Goal: Find contact information: Find contact information

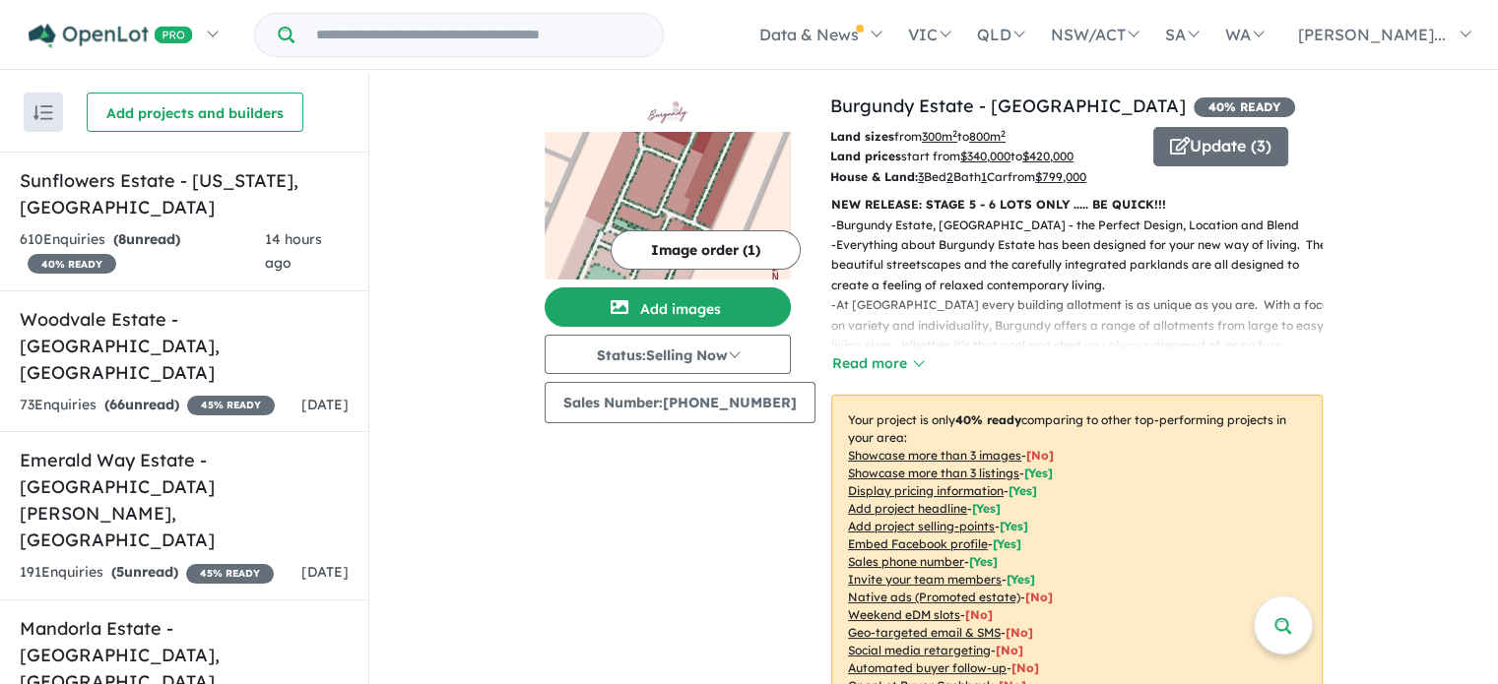
scroll to position [557, 0]
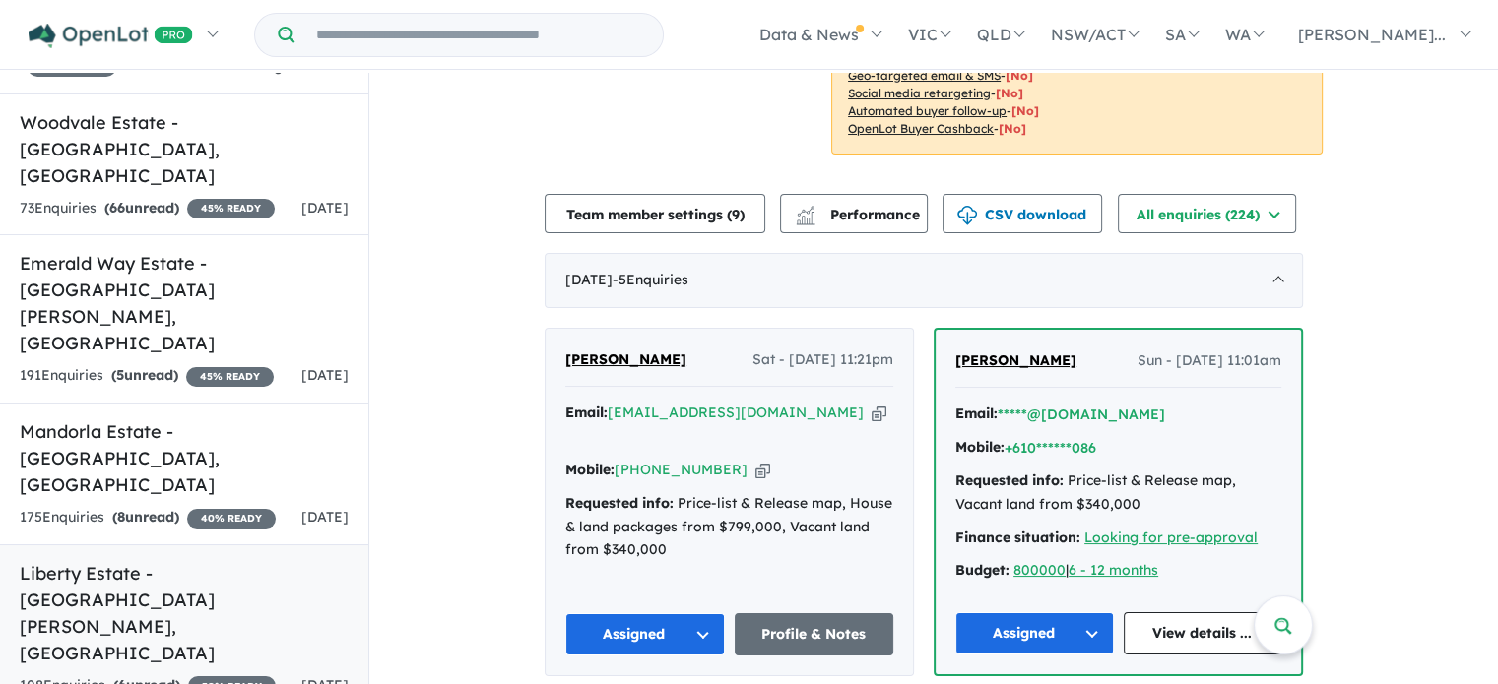
click at [125, 560] on h5 "Liberty Estate - [GEOGRAPHIC_DATA][PERSON_NAME][GEOGRAPHIC_DATA]" at bounding box center [184, 613] width 329 height 106
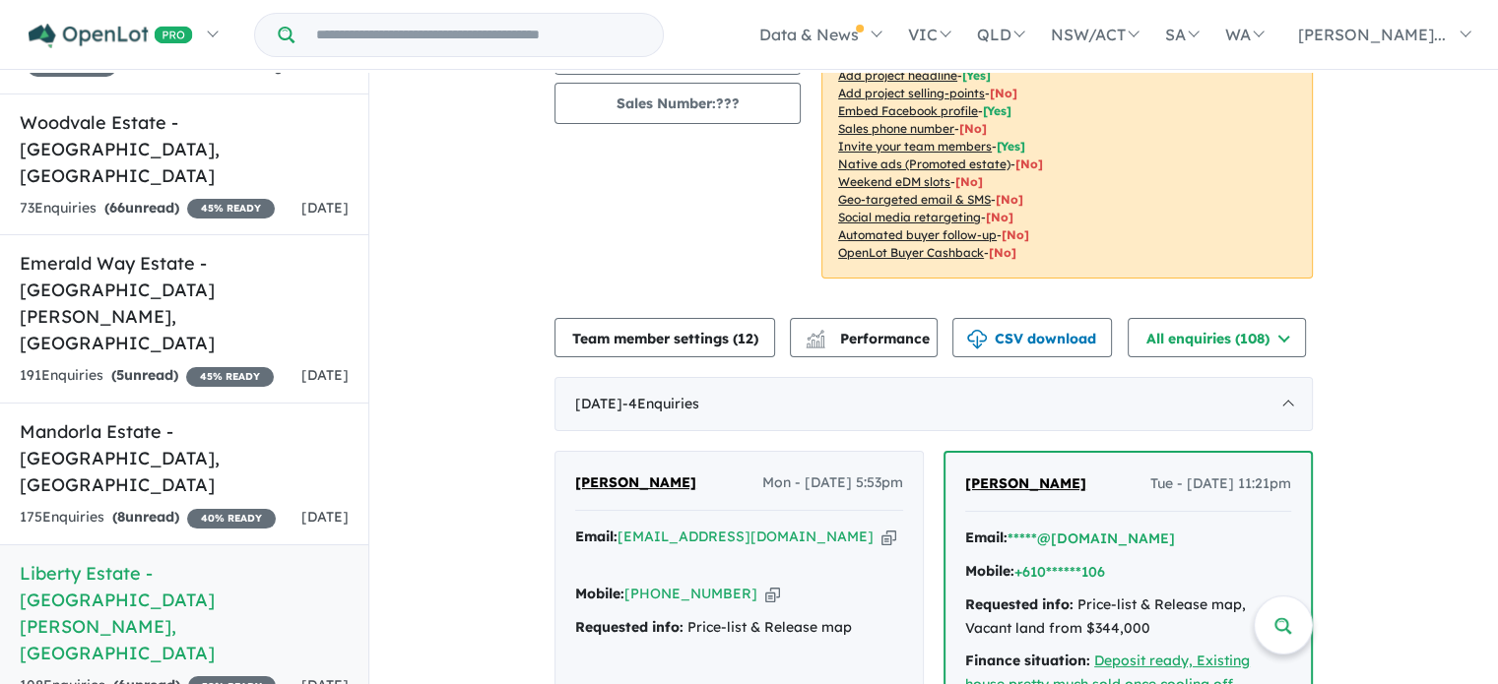
scroll to position [394, 0]
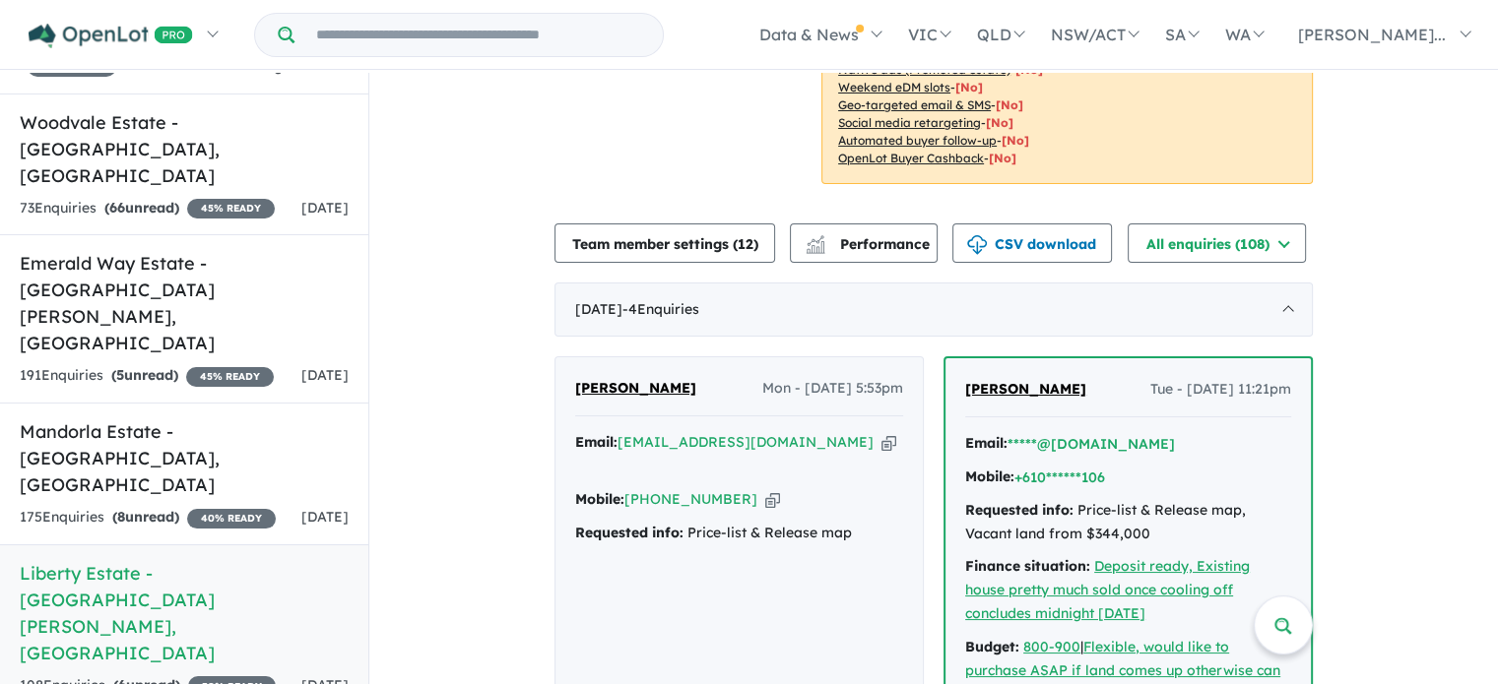
click at [626, 379] on span "[PERSON_NAME]" at bounding box center [635, 388] width 121 height 18
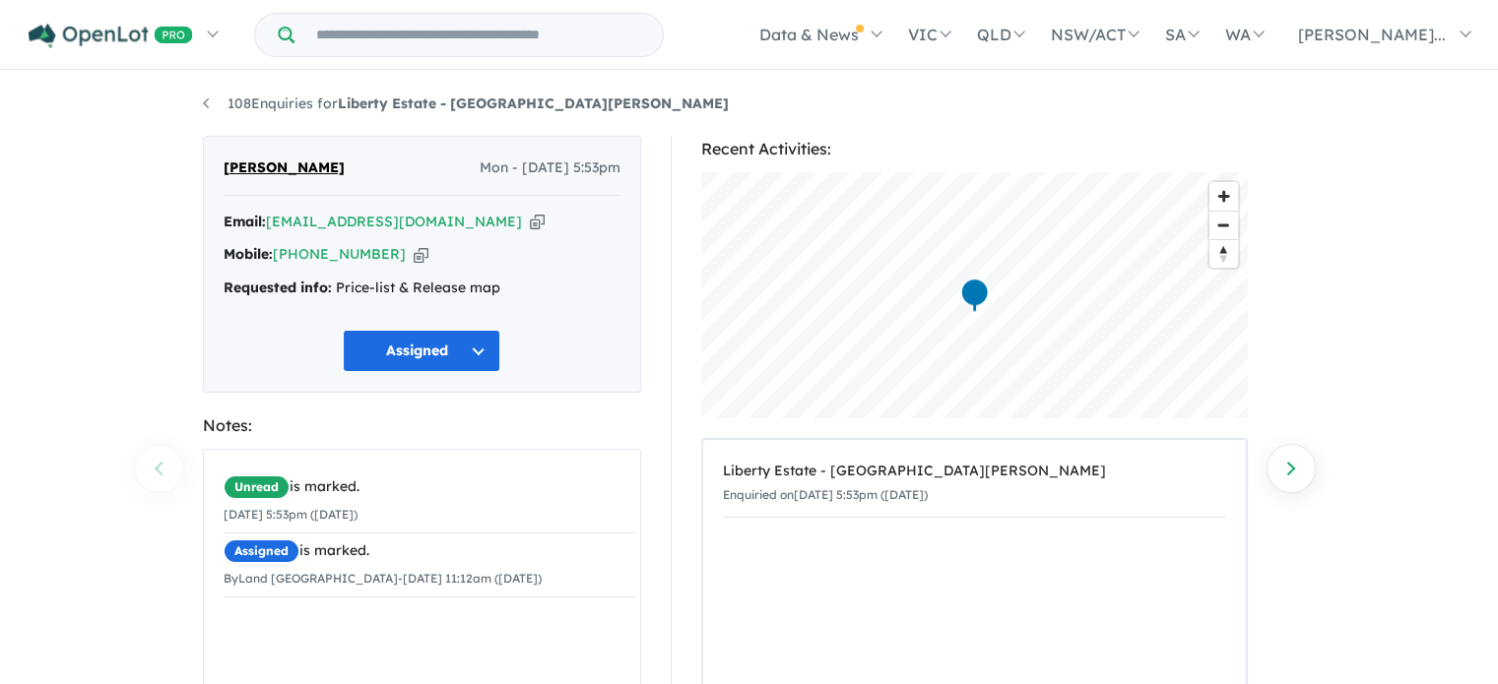
click at [414, 254] on icon "button" at bounding box center [421, 254] width 15 height 21
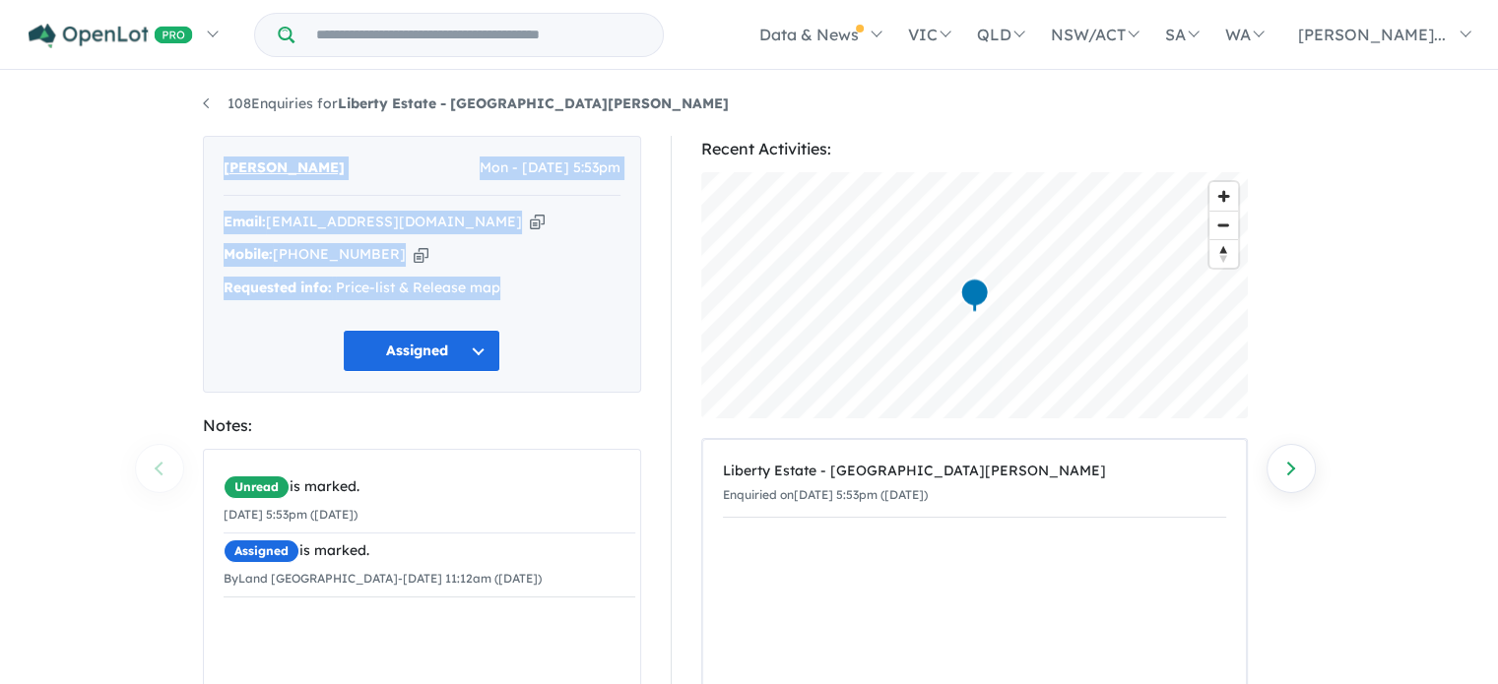
drag, startPoint x: 219, startPoint y: 157, endPoint x: 516, endPoint y: 286, distance: 324.1
click at [516, 286] on div "[PERSON_NAME] Mon - [DATE] 5:53pm Email: [EMAIL_ADDRESS][DOMAIN_NAME] Copied! M…" at bounding box center [422, 264] width 438 height 257
copy div "[PERSON_NAME] Mon - [DATE] 5:53pm Email: [EMAIL_ADDRESS][DOMAIN_NAME] Copied! M…"
